Goal: Task Accomplishment & Management: Manage account settings

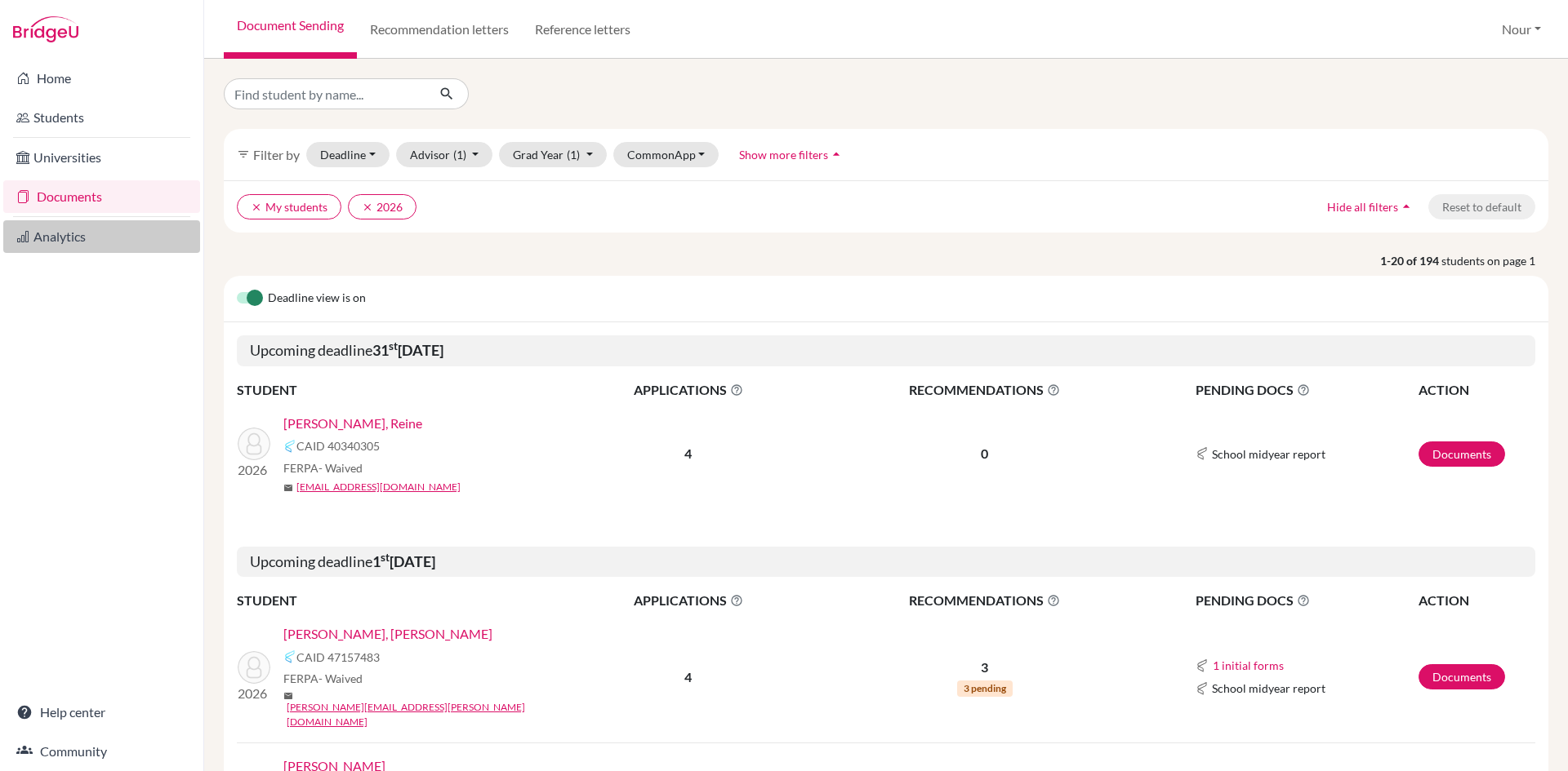
scroll to position [1388, 0]
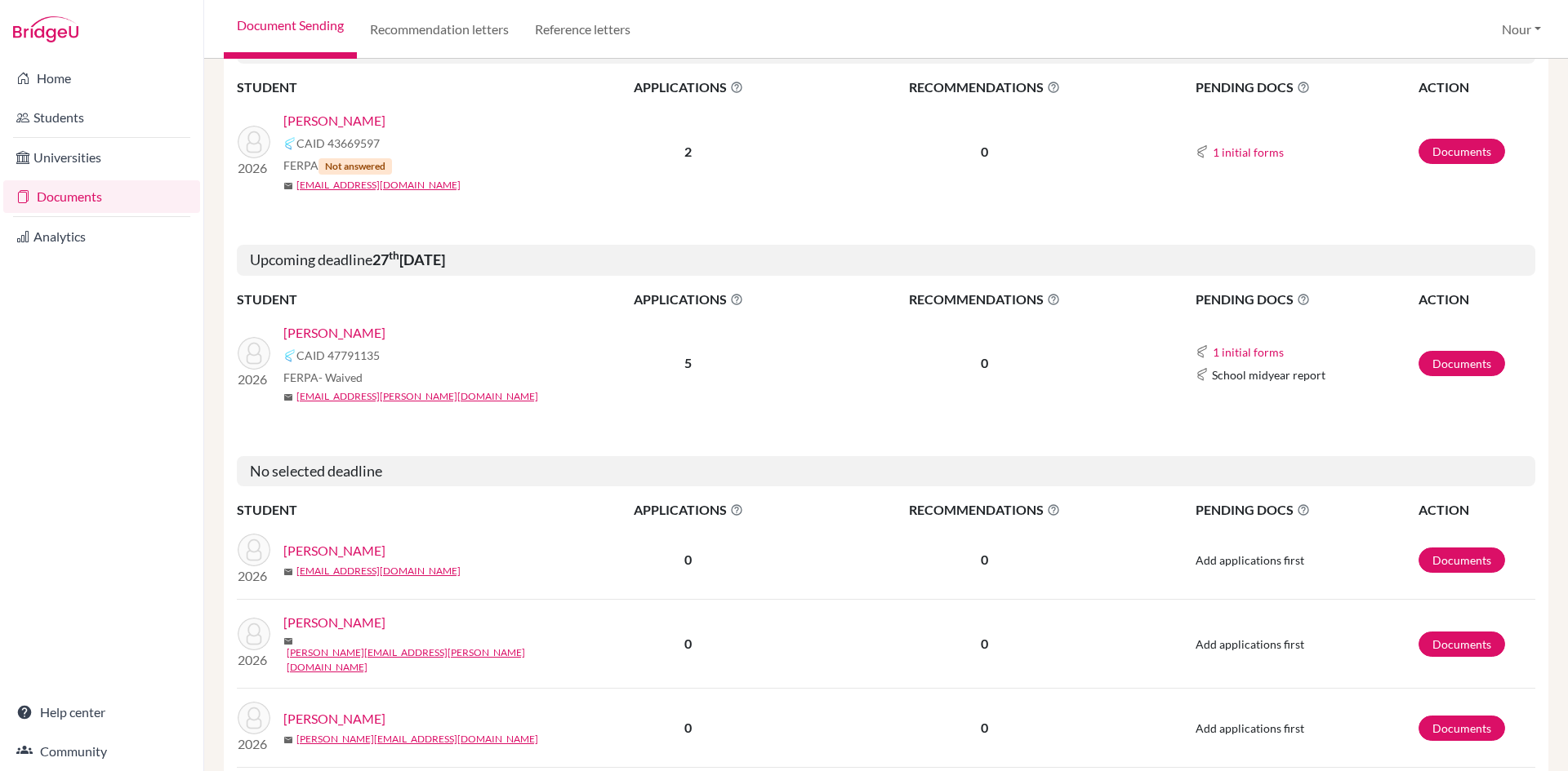
drag, startPoint x: 124, startPoint y: 198, endPoint x: 172, endPoint y: 208, distance: 49.0
click at [124, 198] on link "Documents" at bounding box center [101, 196] width 197 height 32
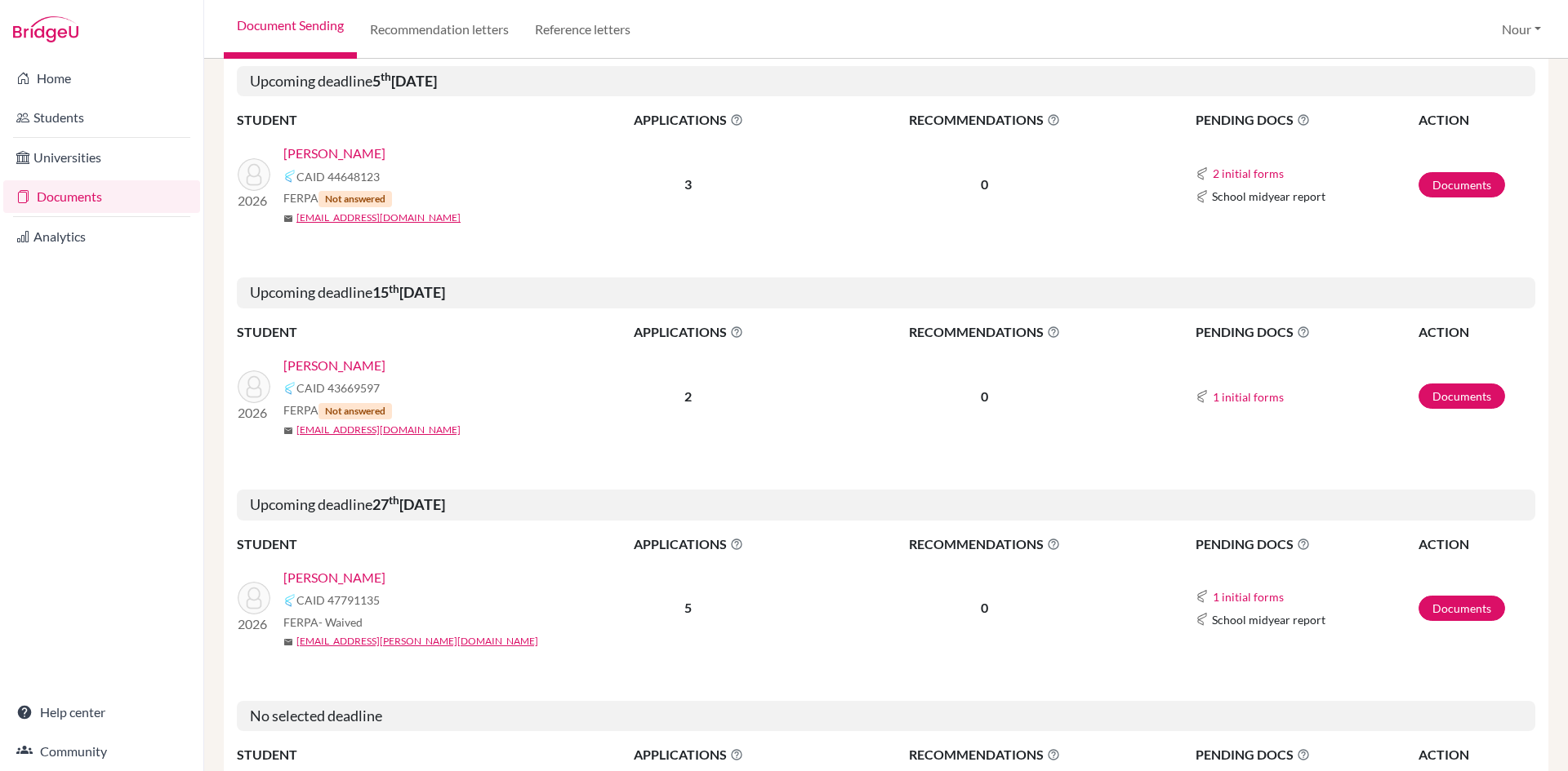
scroll to position [823, 0]
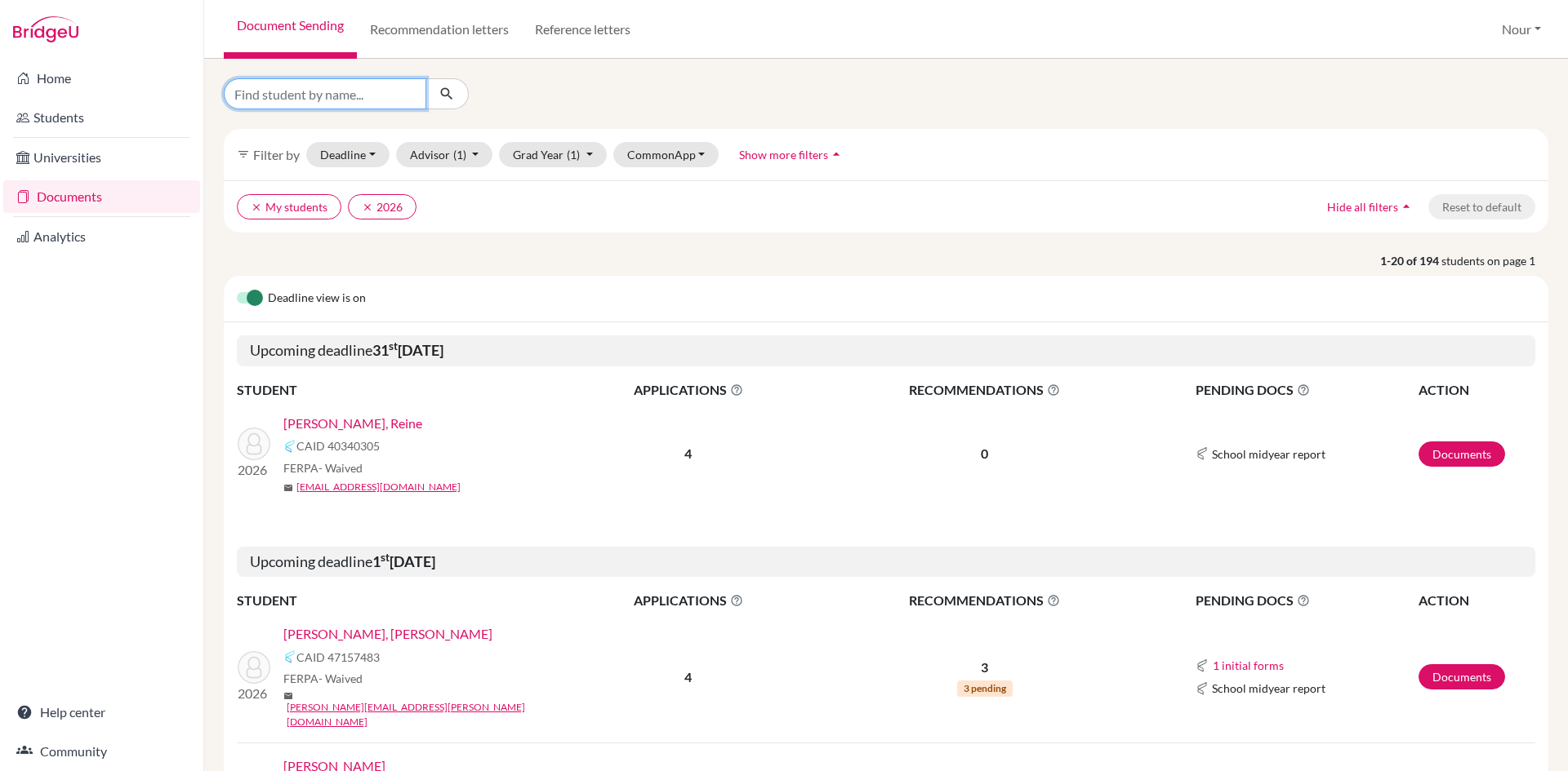
click at [404, 102] on input "Find student by name..." at bounding box center [325, 94] width 203 height 31
type input "rahman"
click button "submit" at bounding box center [447, 94] width 43 height 31
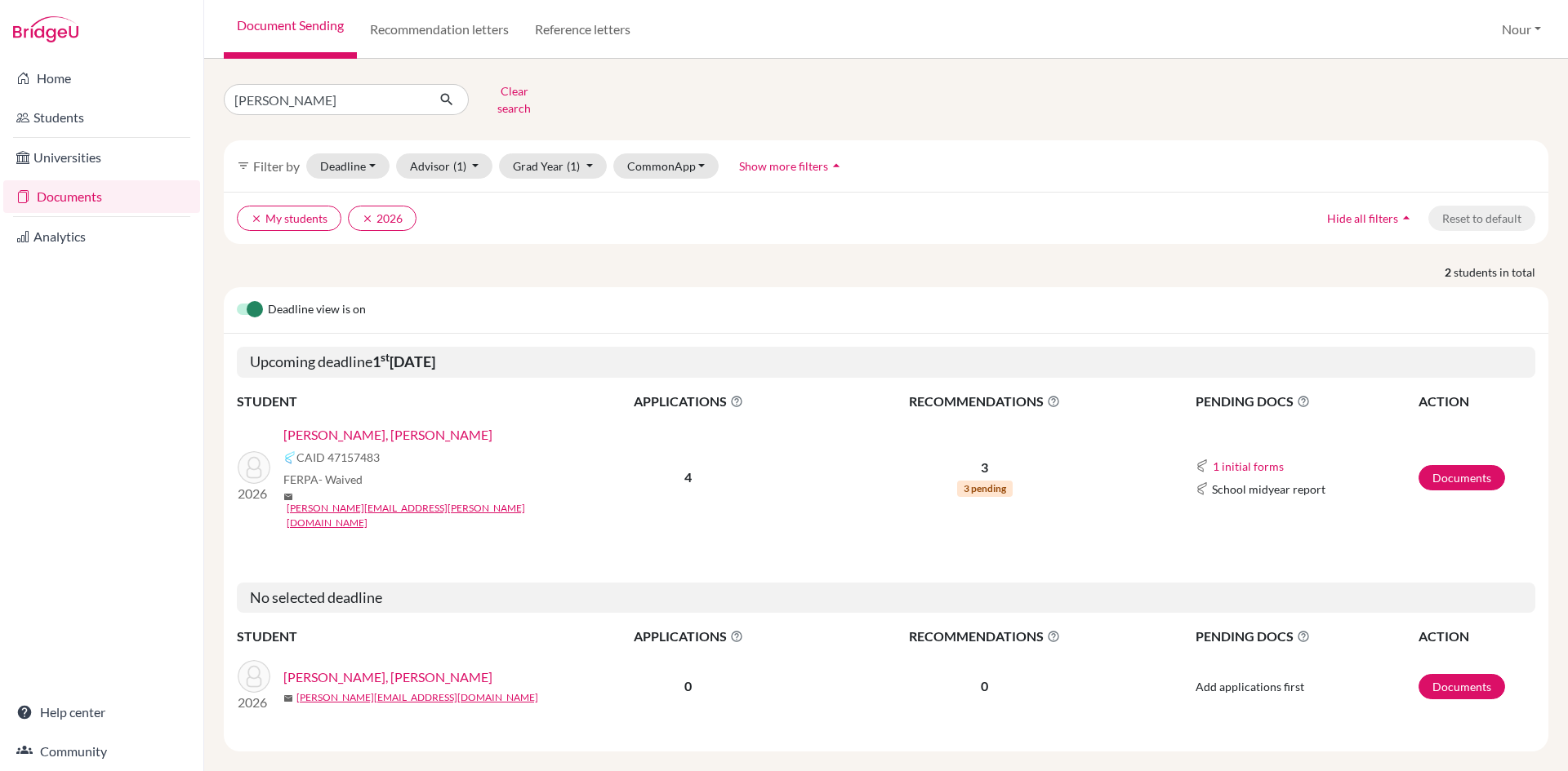
click at [349, 425] on link "[PERSON_NAME], [PERSON_NAME]" at bounding box center [388, 435] width 209 height 19
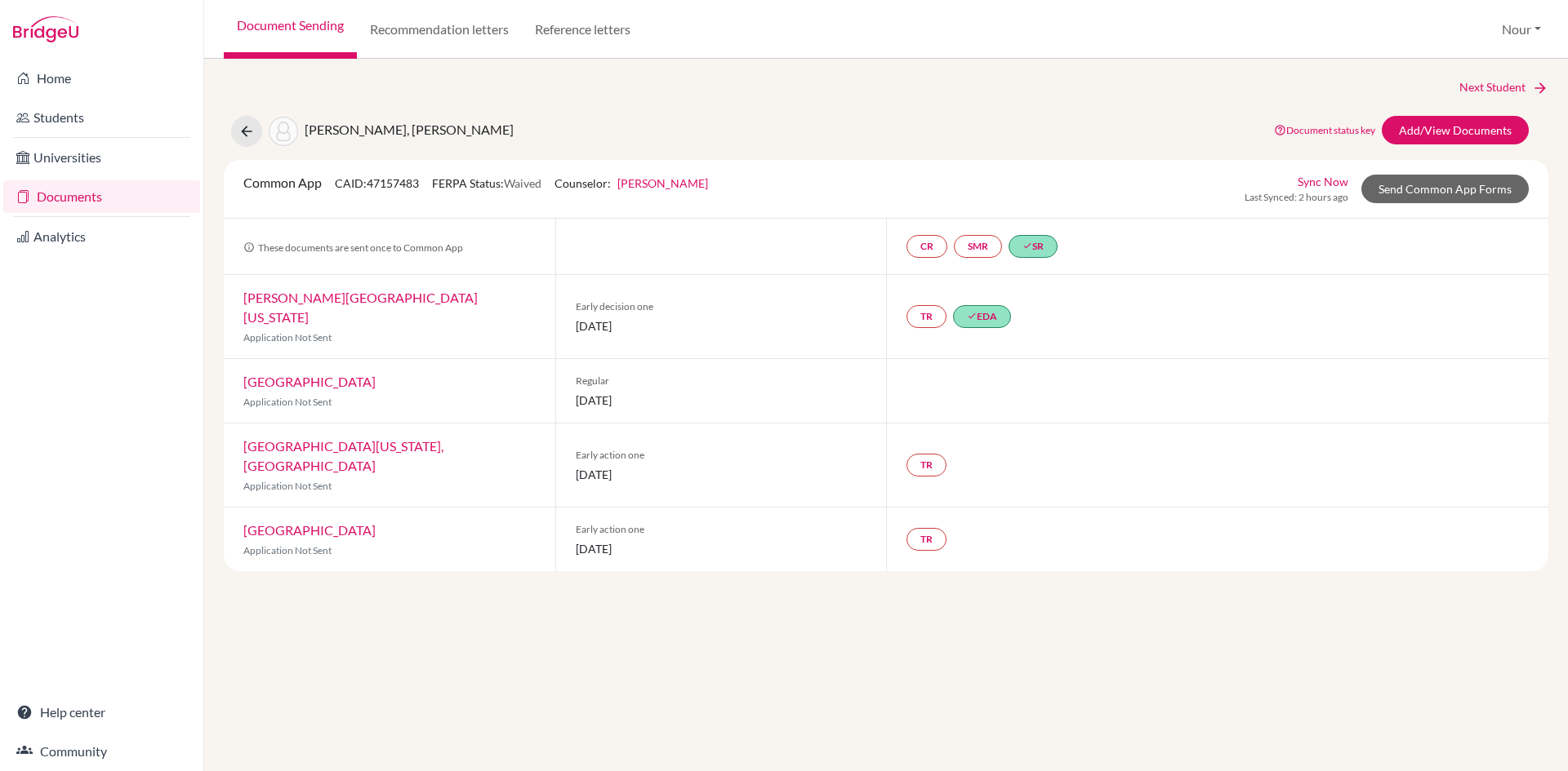
click at [1394, 205] on div "Common App CAID: 47157483 FERPA Status: Waived Counselor: [PERSON_NAME] First N…" at bounding box center [885, 189] width 1324 height 58
click at [1398, 193] on link "Send Common App Forms" at bounding box center [1445, 188] width 168 height 28
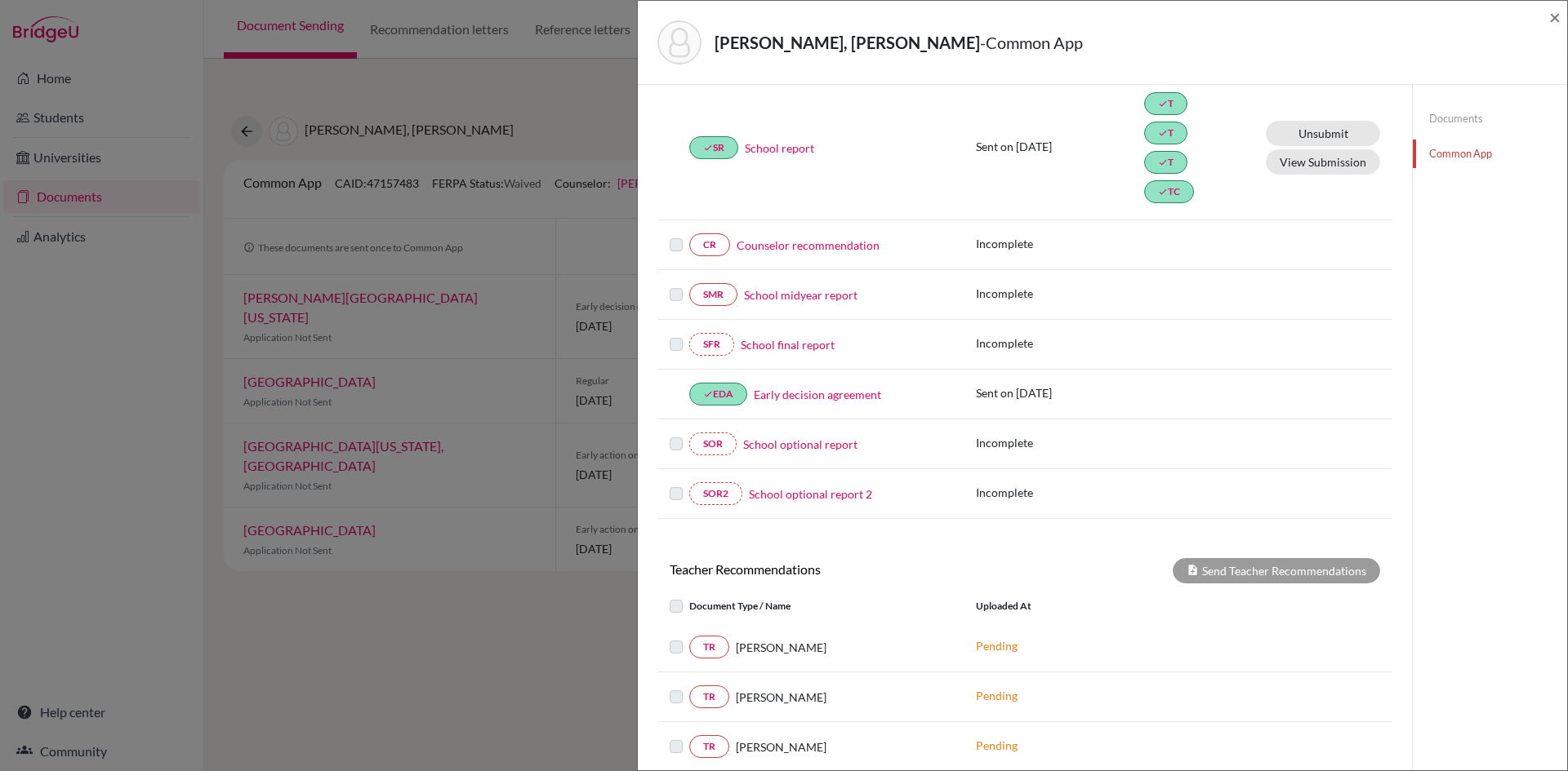
scroll to position [403, 0]
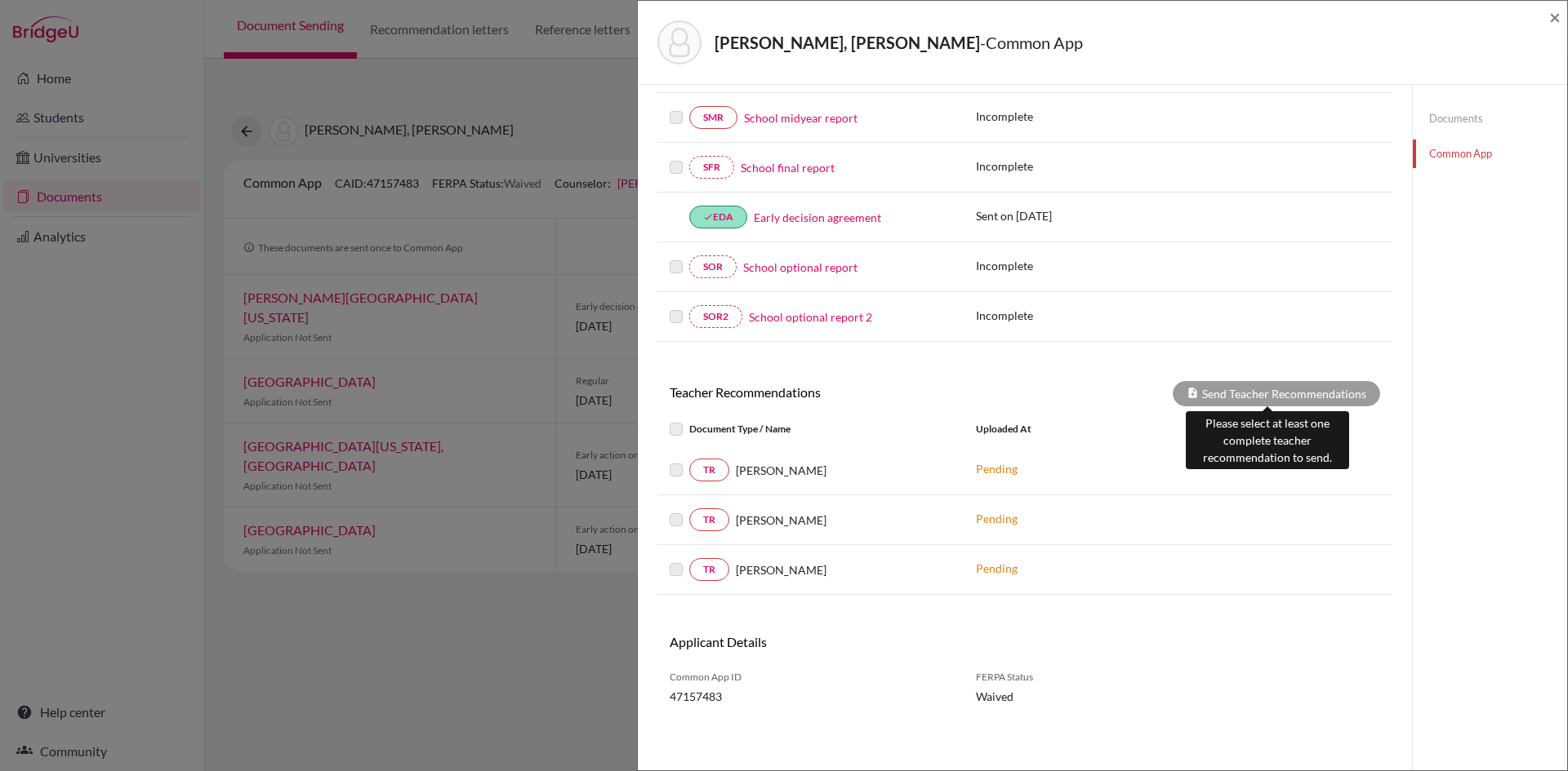
click at [1197, 390] on div "Send Teacher Recommendations" at bounding box center [1275, 394] width 208 height 25
click at [1190, 393] on icon at bounding box center [1193, 393] width 13 height 13
click at [1441, 120] on link "Documents" at bounding box center [1490, 118] width 154 height 28
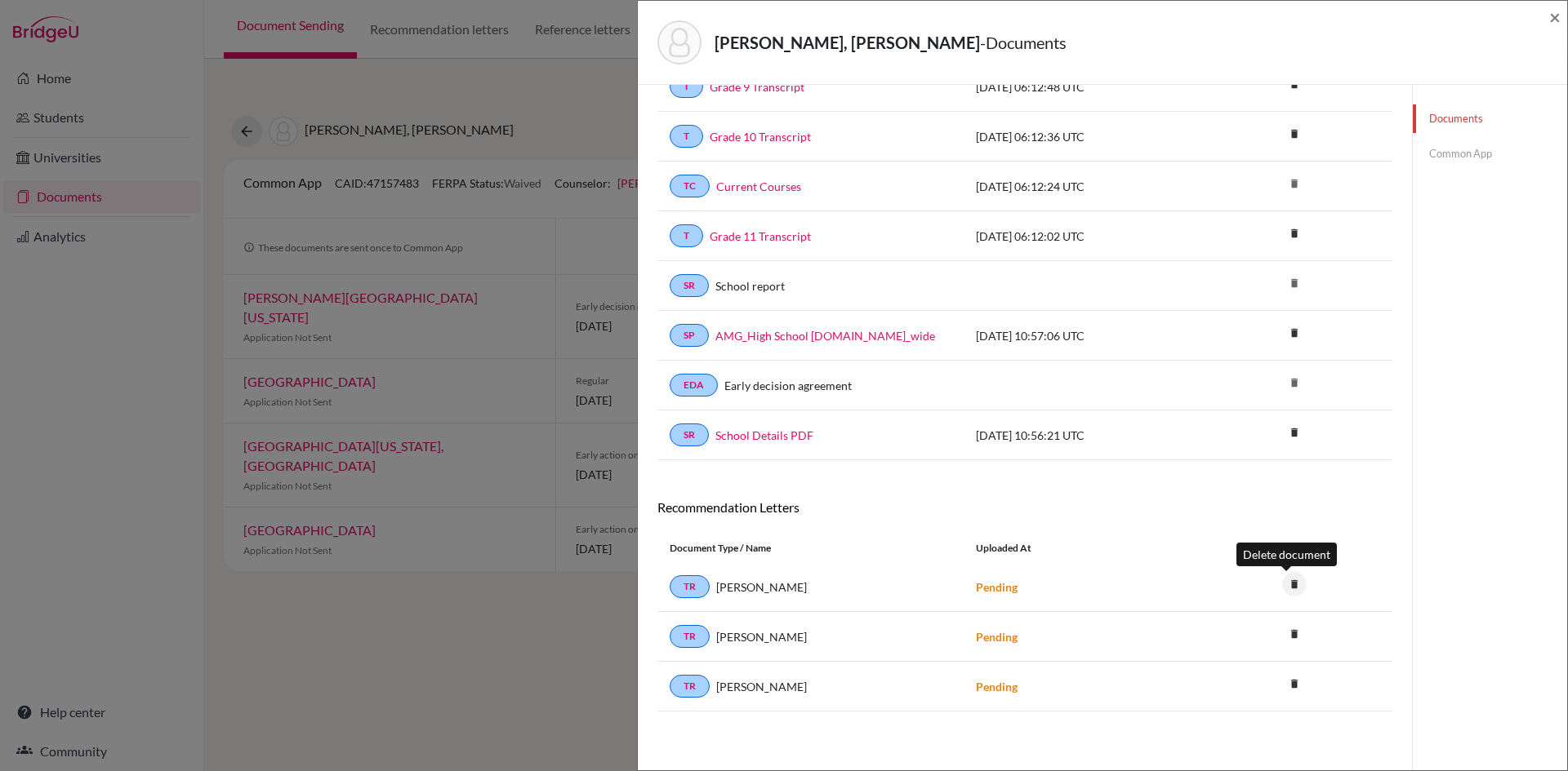
click at [1288, 585] on icon "delete" at bounding box center [1294, 584] width 24 height 24
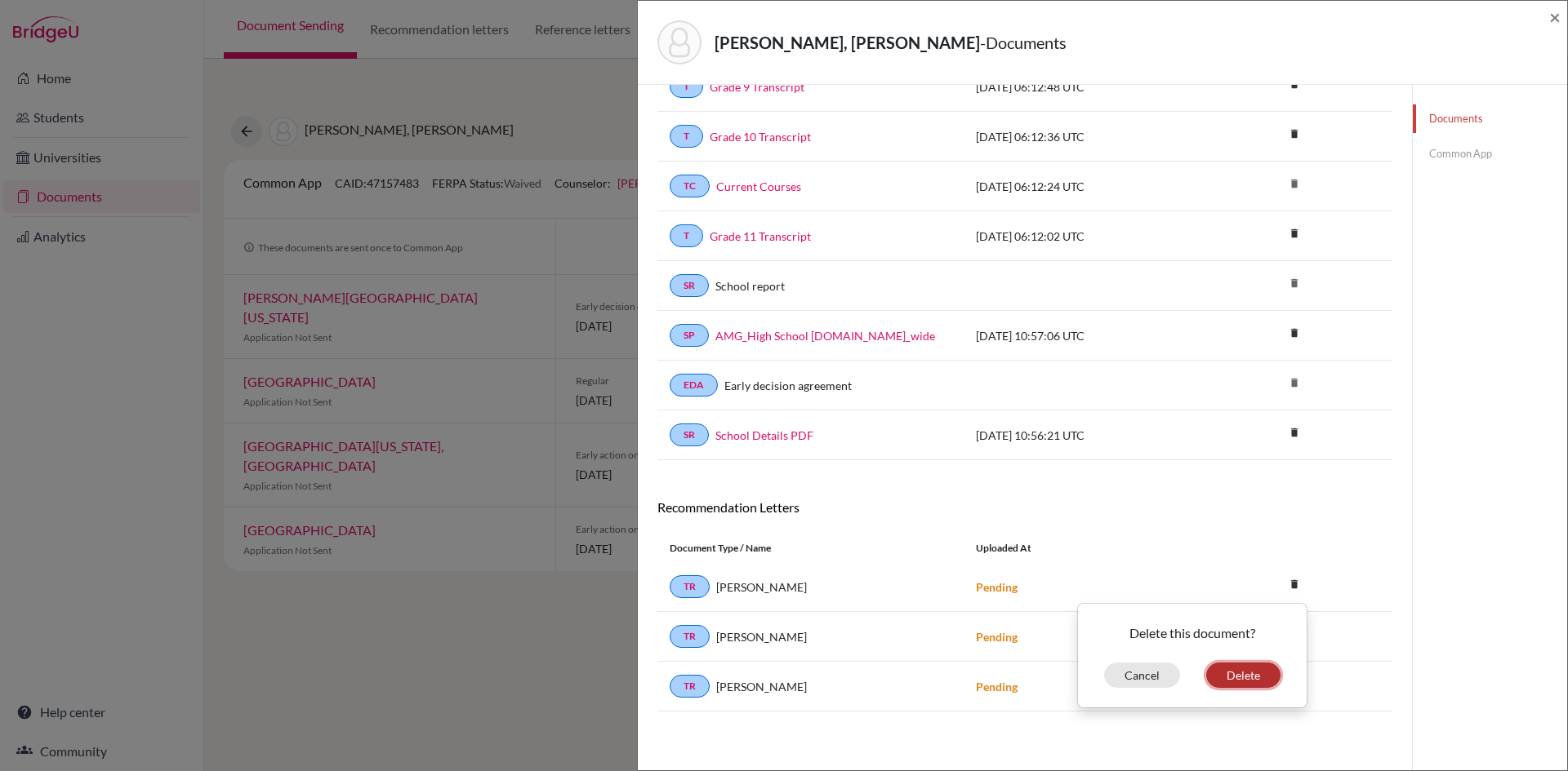
click at [1224, 674] on button "Delete" at bounding box center [1243, 675] width 74 height 25
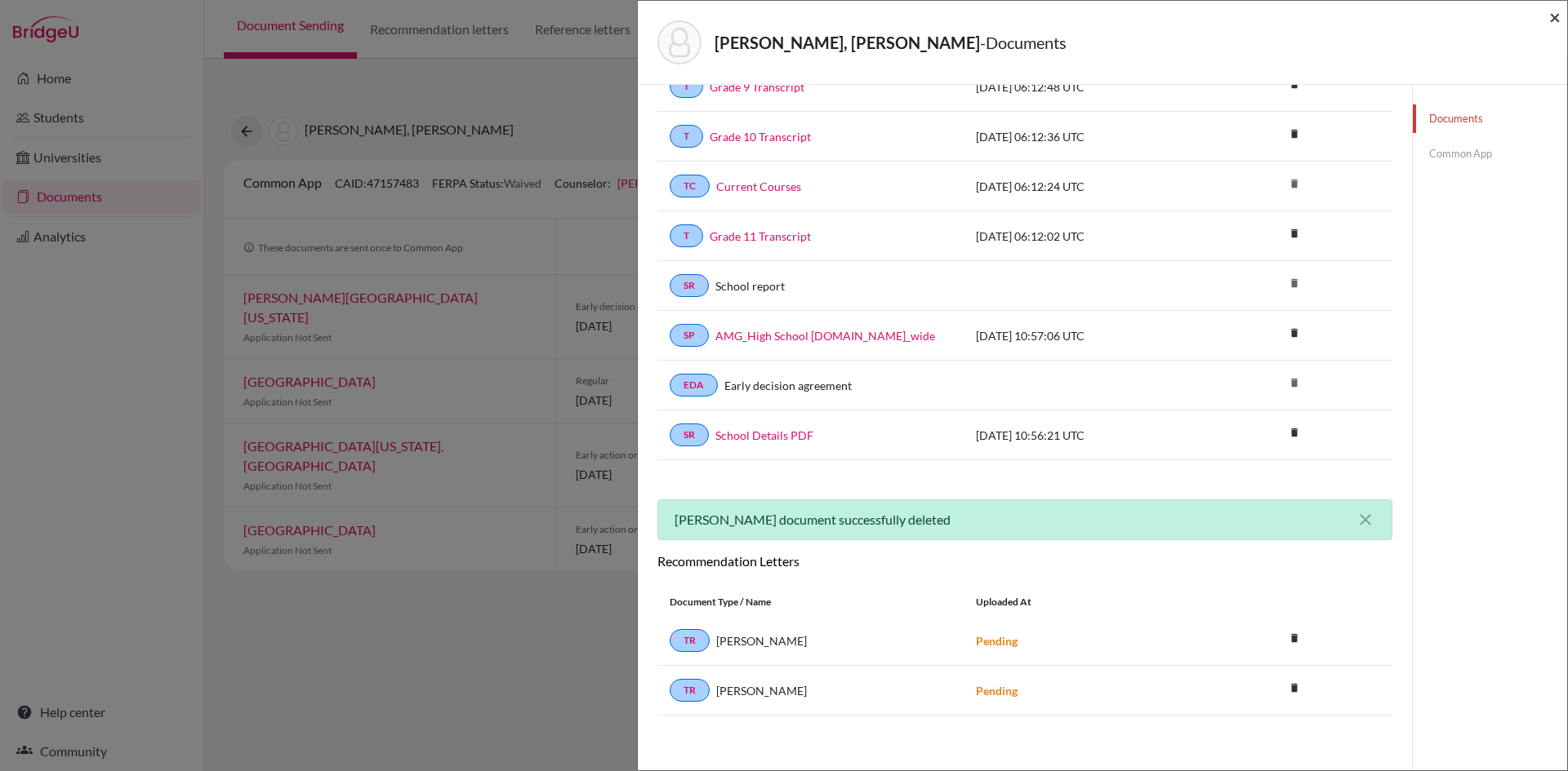
click at [1551, 18] on span "×" at bounding box center [1555, 17] width 12 height 23
